Goal: Task Accomplishment & Management: Manage account settings

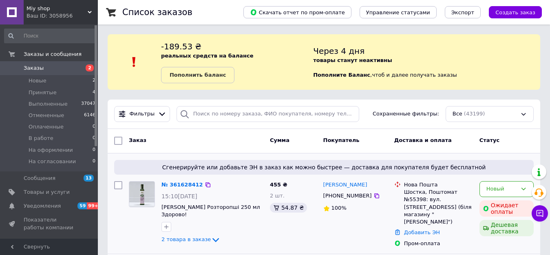
scroll to position [41, 0]
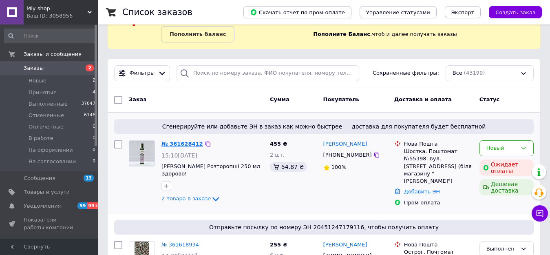
click at [188, 141] on link "№ 361628412" at bounding box center [182, 144] width 42 height 6
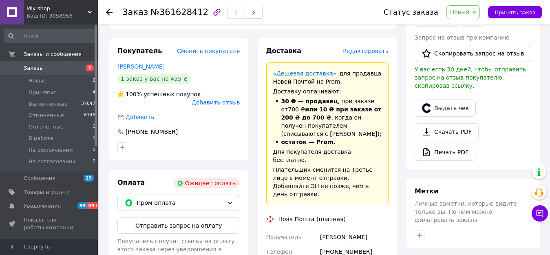
scroll to position [245, 0]
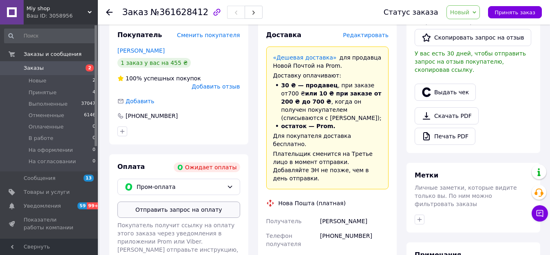
click at [190, 201] on button "Отправить запрос на оплату" at bounding box center [178, 209] width 123 height 16
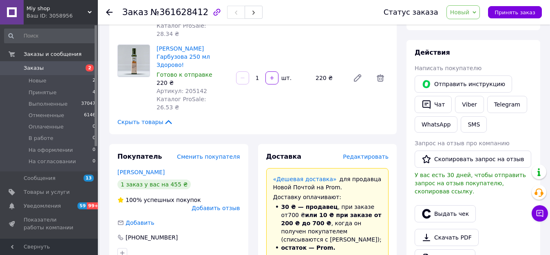
scroll to position [122, 0]
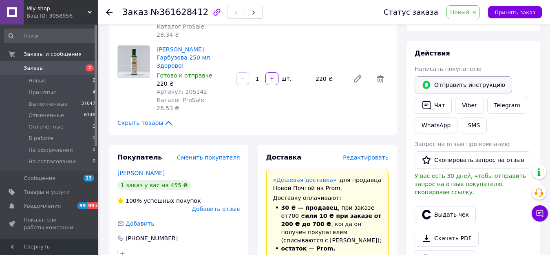
click at [444, 86] on button "Отправить инструкцию" at bounding box center [463, 84] width 97 height 17
click at [70, 71] on span "Заказы" at bounding box center [50, 67] width 52 height 7
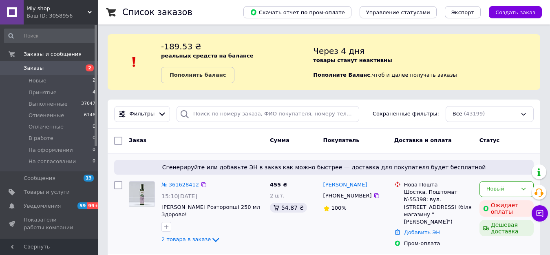
click at [191, 184] on link "№ 361628412" at bounding box center [180, 184] width 38 height 6
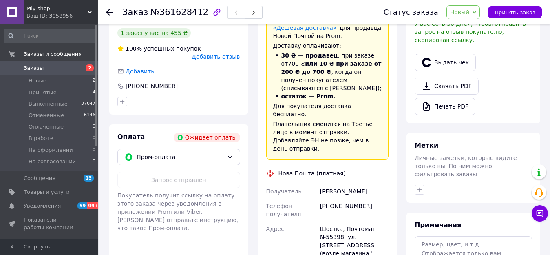
scroll to position [285, 0]
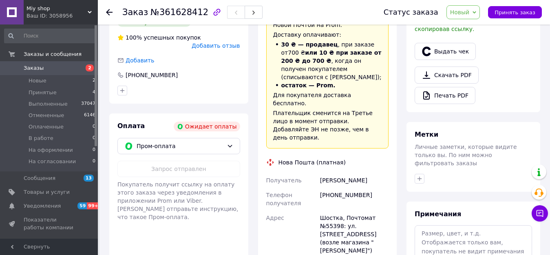
click at [466, 14] on span "Новый" at bounding box center [460, 12] width 20 height 7
click at [473, 51] on li "Отменен" at bounding box center [474, 53] width 55 height 12
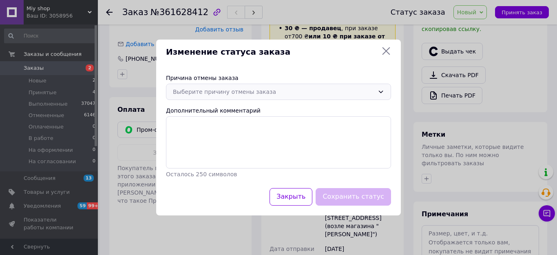
click at [248, 91] on div "Выберите причину отмены заказа" at bounding box center [273, 91] width 201 height 9
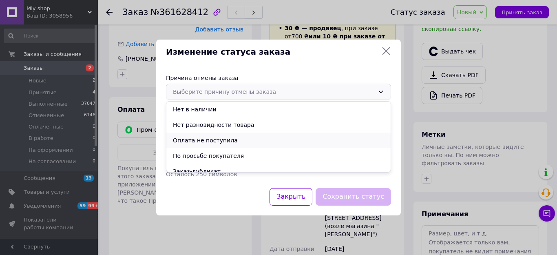
click at [212, 141] on li "Оплата не поступила" at bounding box center [278, 139] width 224 height 15
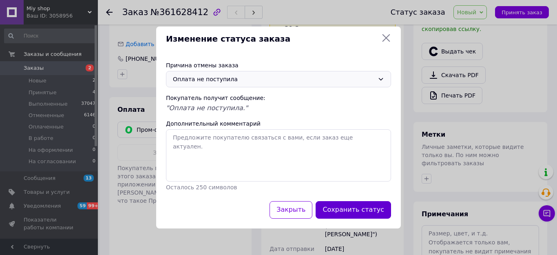
click at [357, 210] on button "Сохранить статус" at bounding box center [353, 210] width 75 height 18
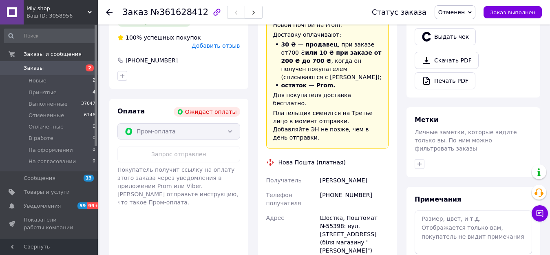
click at [64, 69] on span "Заказы" at bounding box center [50, 67] width 52 height 7
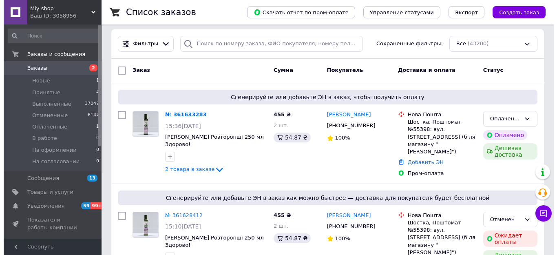
scroll to position [82, 0]
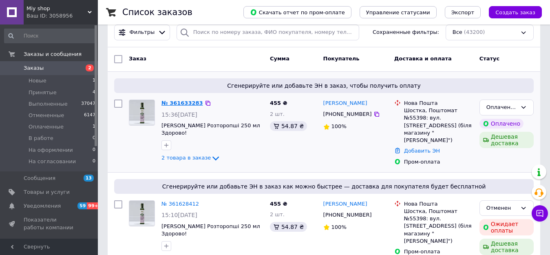
click at [175, 104] on link "№ 361633283" at bounding box center [182, 103] width 42 height 6
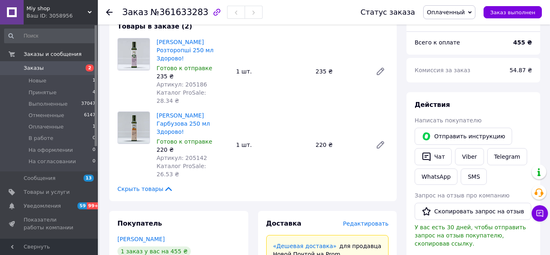
click at [367, 220] on span "Редактировать" at bounding box center [366, 223] width 46 height 7
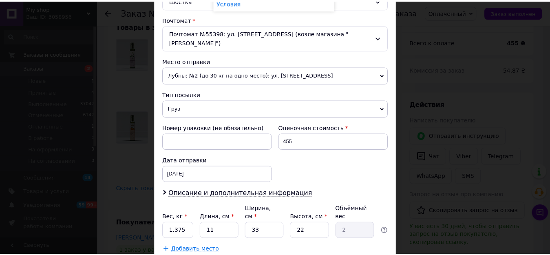
scroll to position [285, 0]
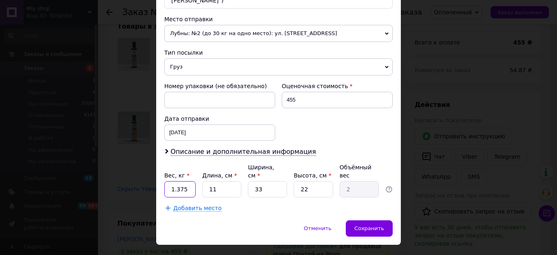
click at [185, 181] on input "1.375" at bounding box center [179, 189] width 31 height 16
type input "1"
click at [369, 220] on div "Сохранить" at bounding box center [369, 228] width 47 height 16
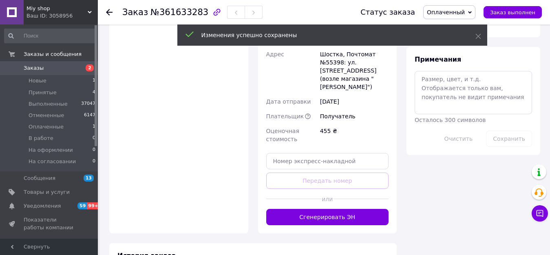
scroll to position [489, 0]
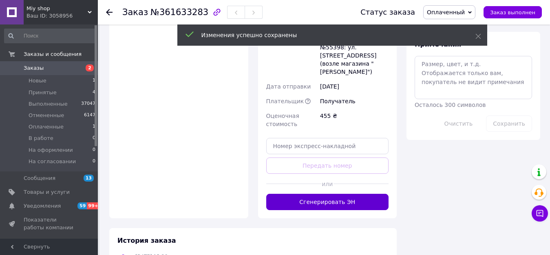
click at [336, 194] on button "Сгенерировать ЭН" at bounding box center [327, 202] width 123 height 16
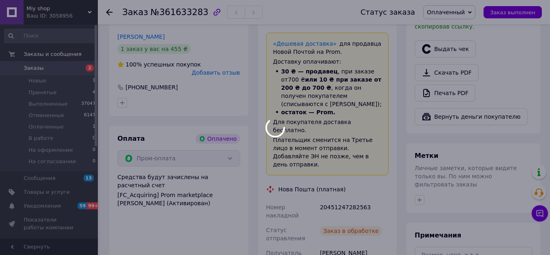
scroll to position [285, 0]
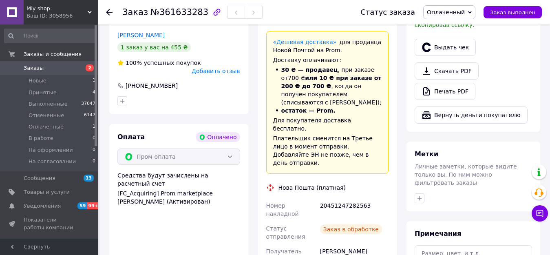
click at [335, 198] on div "20451247282563" at bounding box center [354, 209] width 72 height 23
copy div "20451247282563"
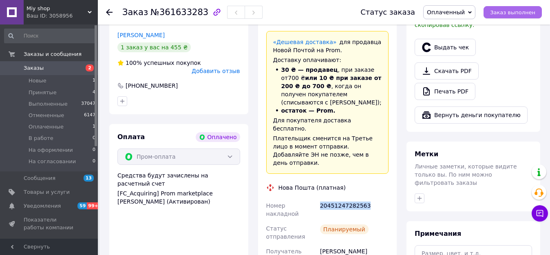
click at [509, 13] on span "Заказ выполнен" at bounding box center [512, 12] width 45 height 6
click at [57, 66] on span "Заказы" at bounding box center [50, 67] width 52 height 7
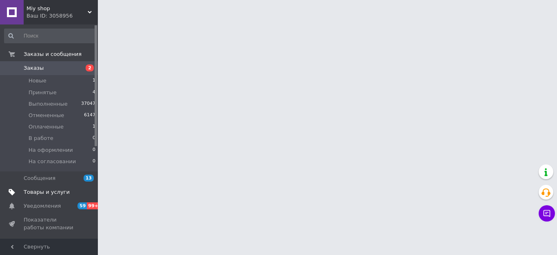
click at [36, 192] on span "Товары и услуги" at bounding box center [47, 191] width 46 height 7
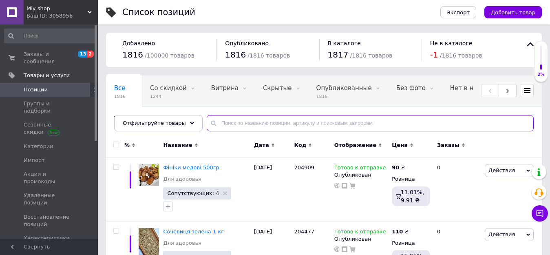
click at [237, 122] on input "text" at bounding box center [370, 123] width 327 height 16
paste input "205186"
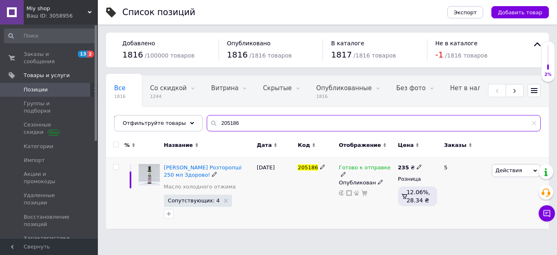
type input "205186"
click at [346, 172] on icon at bounding box center [343, 174] width 5 height 5
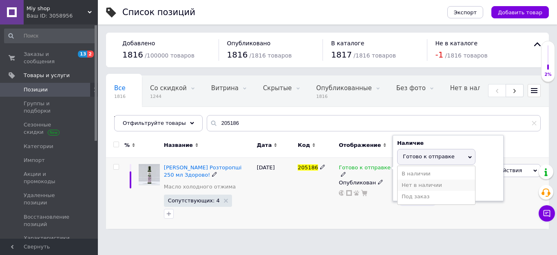
click at [398, 183] on li "Нет в наличии" at bounding box center [435, 184] width 77 height 11
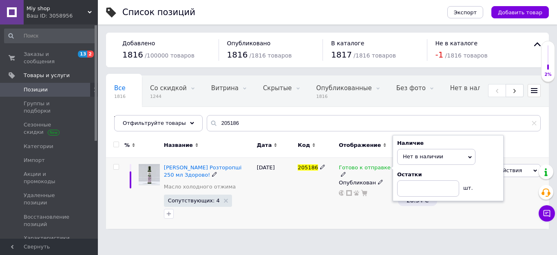
click at [359, 211] on div "Готово к отправке Наличие Нет в наличии В наличии Под заказ Готово к отправке О…" at bounding box center [366, 193] width 59 height 71
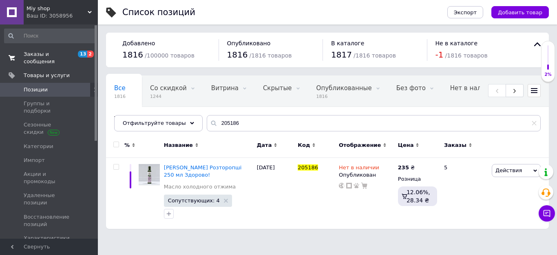
click at [67, 55] on span "Заказы и сообщения" at bounding box center [50, 58] width 52 height 15
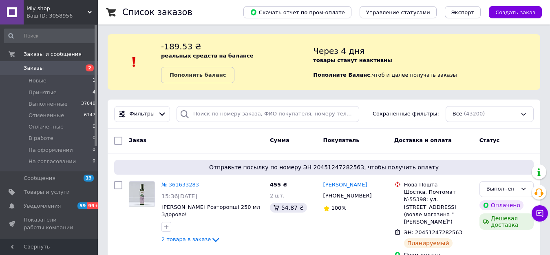
click at [60, 66] on span "Заказы" at bounding box center [50, 67] width 52 height 7
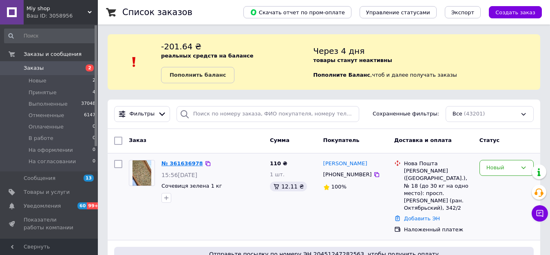
click at [185, 162] on link "№ 361636978" at bounding box center [182, 163] width 42 height 6
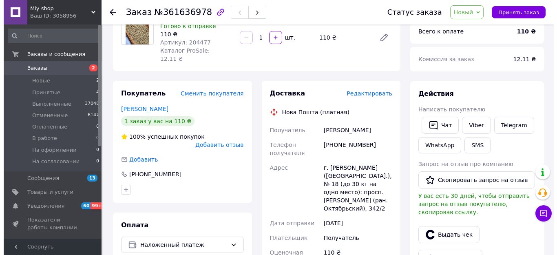
scroll to position [82, 0]
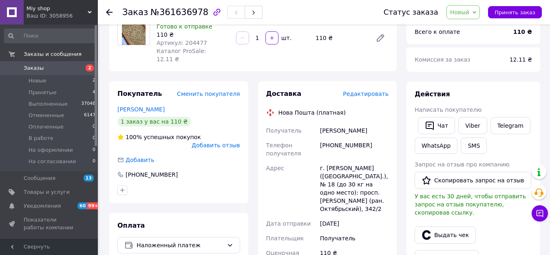
click at [375, 91] on span "Редактировать" at bounding box center [366, 94] width 46 height 7
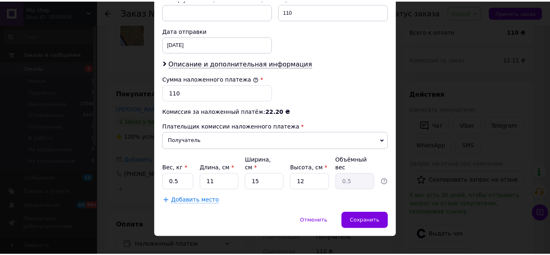
scroll to position [376, 0]
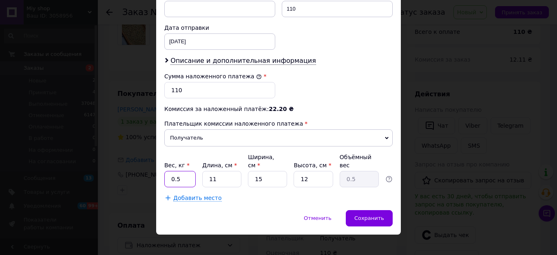
click at [185, 171] on input "0.5" at bounding box center [179, 179] width 31 height 16
type input "2"
click at [358, 210] on div "Сохранить" at bounding box center [369, 218] width 47 height 16
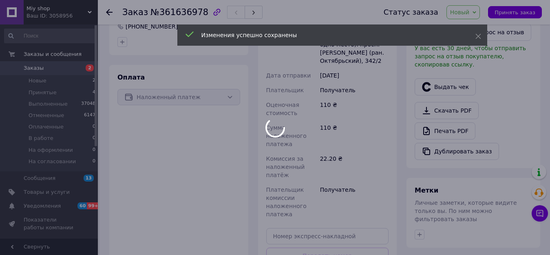
scroll to position [285, 0]
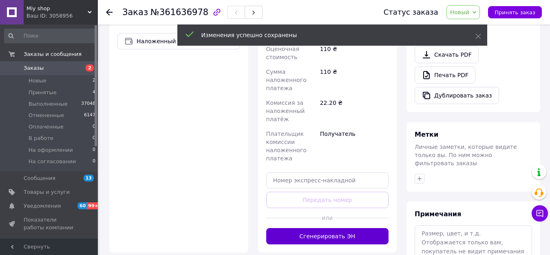
click at [357, 228] on button "Сгенерировать ЭН" at bounding box center [327, 236] width 123 height 16
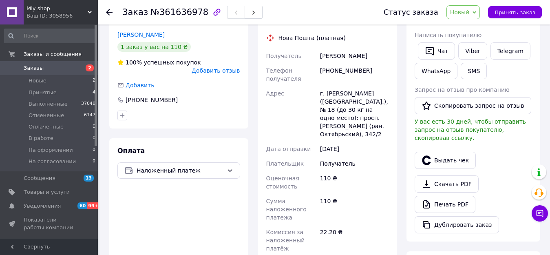
scroll to position [82, 0]
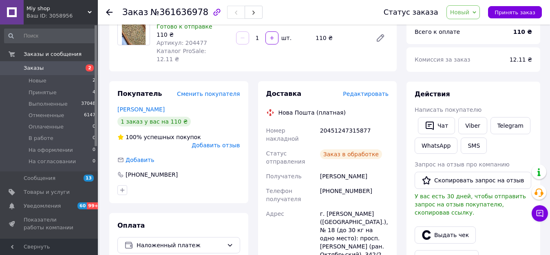
click at [341, 123] on div "20451247315877" at bounding box center [354, 134] width 72 height 23
copy div "20451247315877"
click at [470, 12] on span "Новый" at bounding box center [460, 12] width 20 height 7
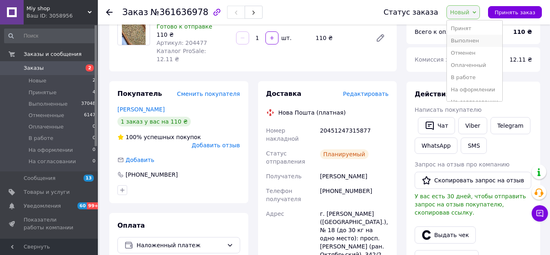
click at [474, 39] on li "Выполнен" at bounding box center [474, 41] width 55 height 12
